Goal: Find specific page/section: Find specific page/section

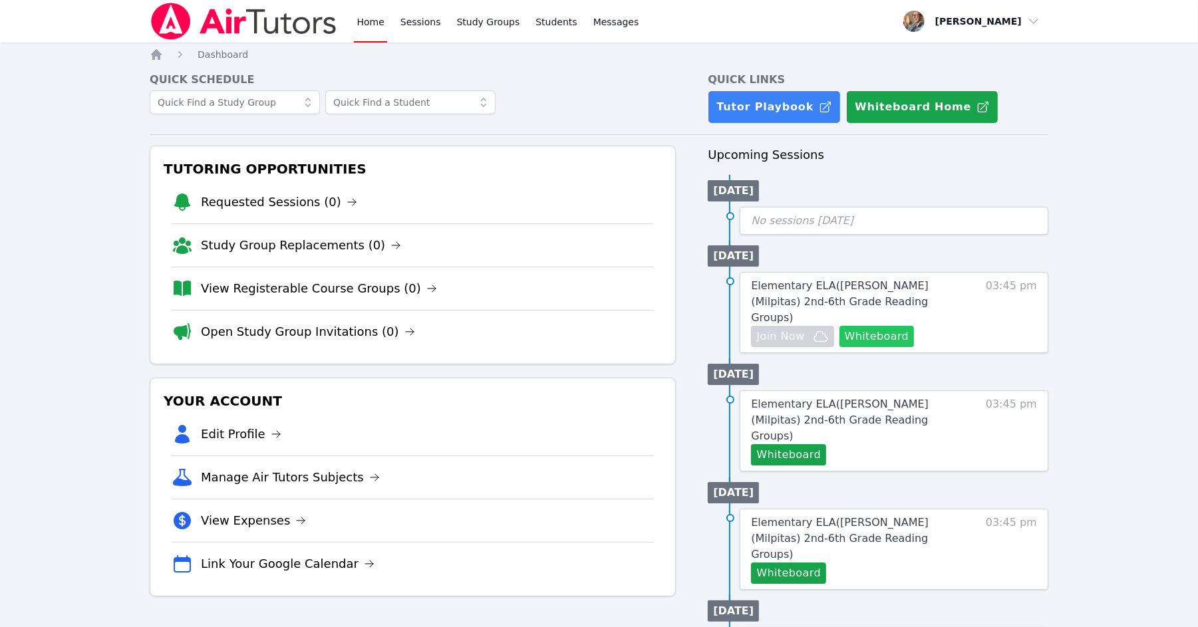
click at [866, 326] on button "Whiteboard" at bounding box center [876, 336] width 75 height 21
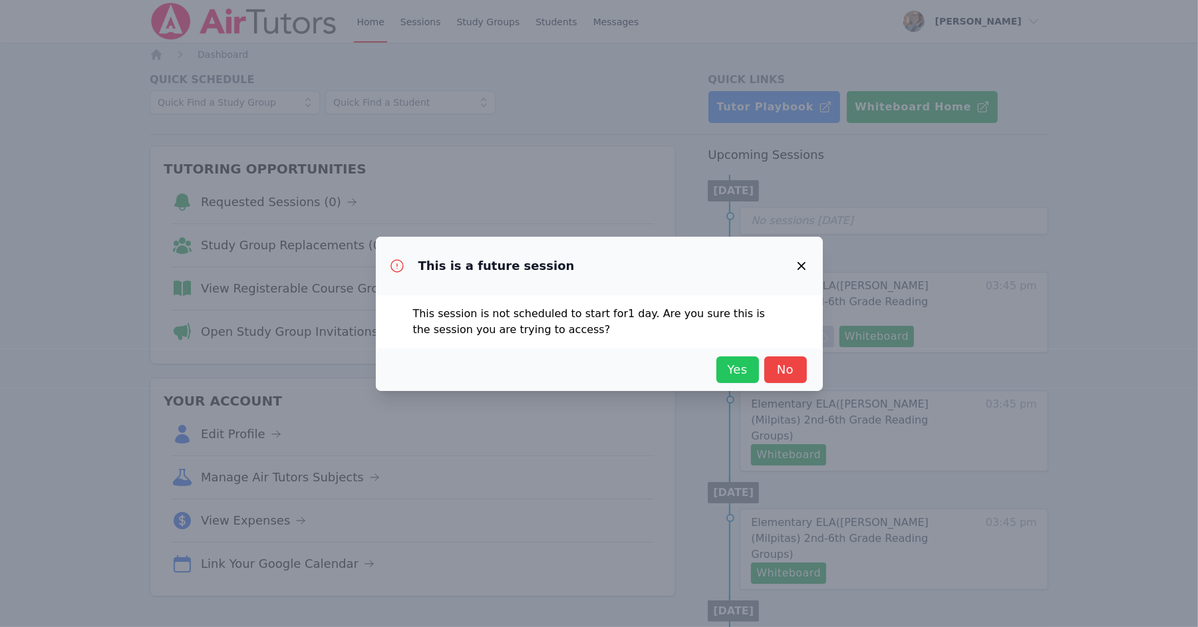
click at [737, 376] on span "Yes" at bounding box center [737, 369] width 29 height 19
